Goal: Task Accomplishment & Management: Manage account settings

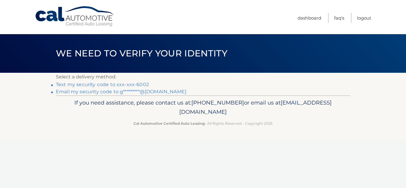
click at [113, 86] on link "Text my security code to xxx-xxx-6002" at bounding box center [102, 85] width 93 height 6
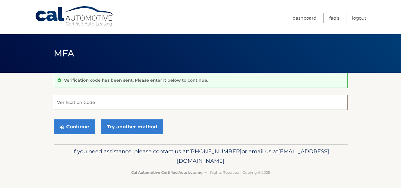
click at [103, 100] on input "Verification Code" at bounding box center [201, 102] width 294 height 15
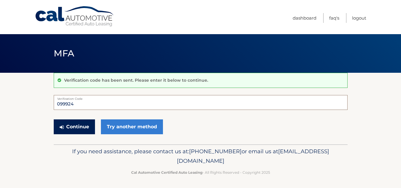
type input "099924"
click at [71, 131] on button "Continue" at bounding box center [74, 126] width 41 height 15
click at [75, 126] on button "Continue" at bounding box center [74, 126] width 41 height 15
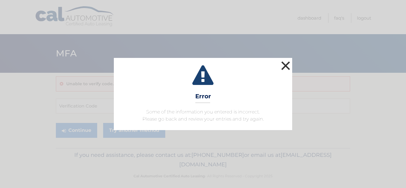
click at [287, 63] on button "×" at bounding box center [285, 66] width 12 height 12
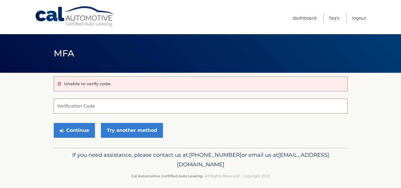
click at [96, 105] on input "Verification Code" at bounding box center [201, 106] width 294 height 15
click at [54, 123] on button "Continue" at bounding box center [74, 130] width 41 height 15
type input "099924"
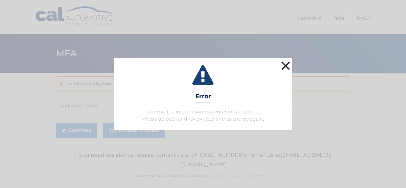
click at [285, 65] on button "×" at bounding box center [285, 66] width 12 height 12
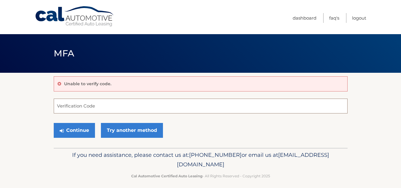
click at [106, 108] on input "Verification Code" at bounding box center [201, 106] width 294 height 15
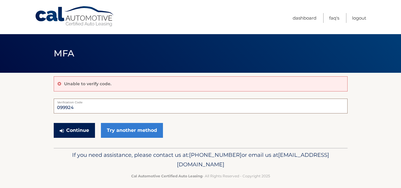
type input "099924"
click at [83, 129] on button "Continue" at bounding box center [74, 130] width 41 height 15
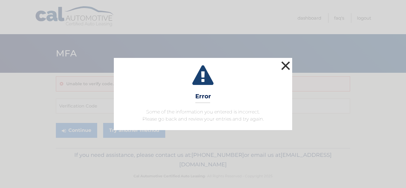
click at [286, 63] on button "×" at bounding box center [285, 66] width 12 height 12
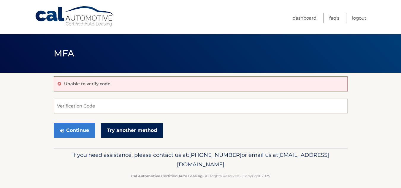
click at [138, 129] on link "Try another method" at bounding box center [132, 130] width 62 height 15
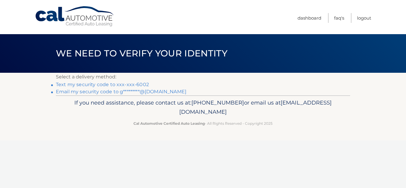
click at [127, 82] on link "Text my security code to xxx-xxx-6002" at bounding box center [102, 85] width 93 height 6
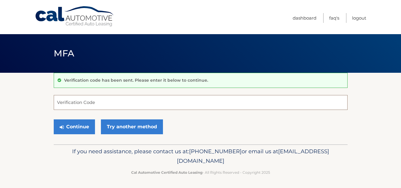
click at [107, 102] on input "Verification Code" at bounding box center [201, 102] width 294 height 15
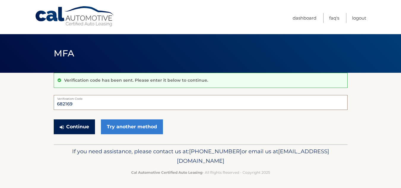
type input "682169"
click at [85, 126] on button "Continue" at bounding box center [74, 126] width 41 height 15
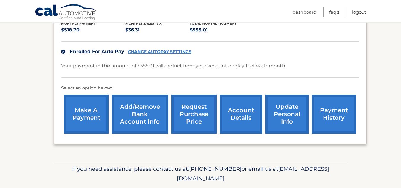
scroll to position [143, 0]
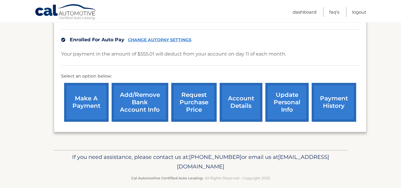
click at [153, 103] on link "Add/Remove bank account info" at bounding box center [140, 102] width 57 height 39
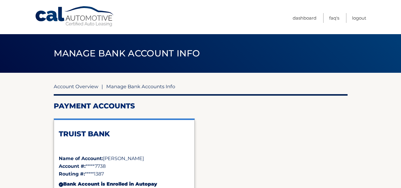
click at [75, 85] on link "Account Overview" at bounding box center [76, 86] width 45 height 6
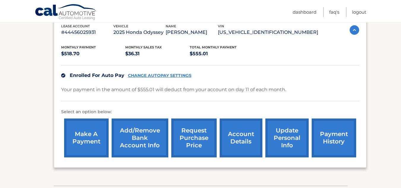
scroll to position [119, 0]
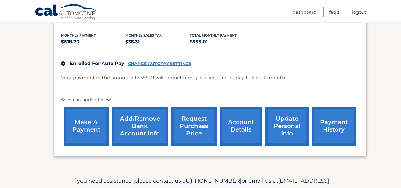
click at [160, 64] on link "CHANGE AUTOPAY SETTINGS" at bounding box center [160, 63] width 64 height 5
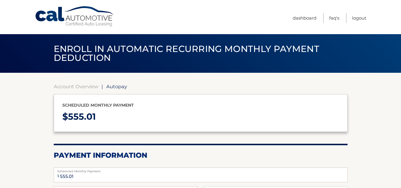
select select "NGMzOTEzZDgtOGVlMy00YjdiLTkyNGQtYmY1M2NlZGRmYzRj"
click at [79, 85] on link "Account Overview" at bounding box center [76, 86] width 45 height 6
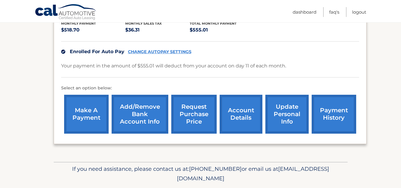
scroll to position [143, 0]
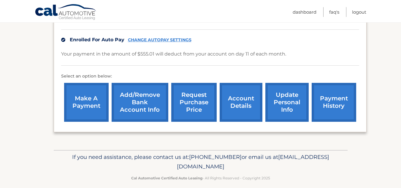
click at [337, 107] on link "payment history" at bounding box center [334, 102] width 45 height 39
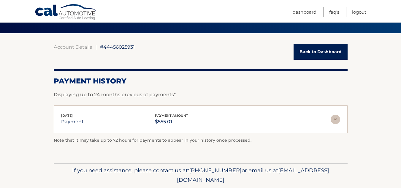
scroll to position [60, 0]
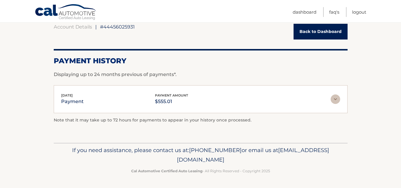
click at [335, 99] on img at bounding box center [336, 99] width 10 height 10
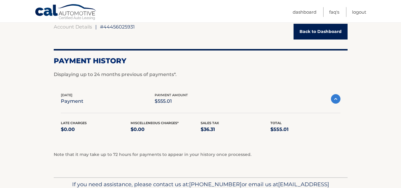
click at [335, 99] on img at bounding box center [336, 99] width 10 height 10
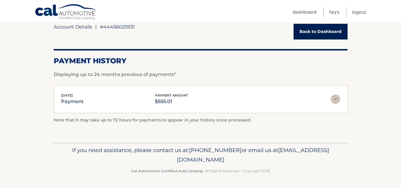
click at [73, 25] on link "Account Details" at bounding box center [73, 27] width 38 height 6
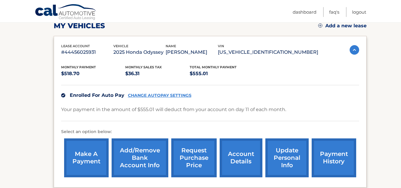
scroll to position [99, 0]
